Goal: Task Accomplishment & Management: Manage account settings

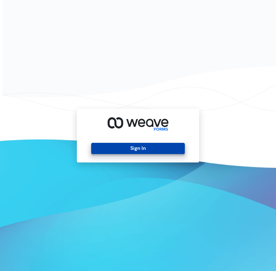
click at [170, 150] on button "Sign In" at bounding box center [137, 148] width 93 height 11
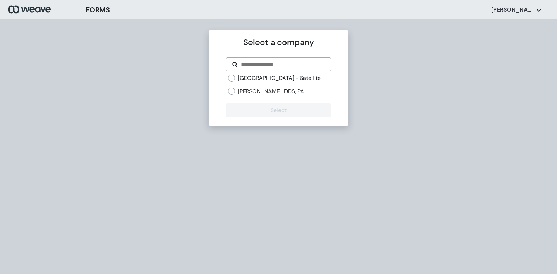
drag, startPoint x: 249, startPoint y: 99, endPoint x: 254, endPoint y: 112, distance: 14.2
click at [249, 95] on label "[PERSON_NAME], DDS, PA" at bounding box center [271, 91] width 66 height 8
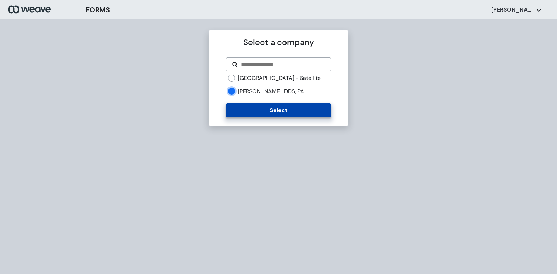
click at [254, 115] on button "Select" at bounding box center [278, 110] width 105 height 14
